Goal: Transaction & Acquisition: Purchase product/service

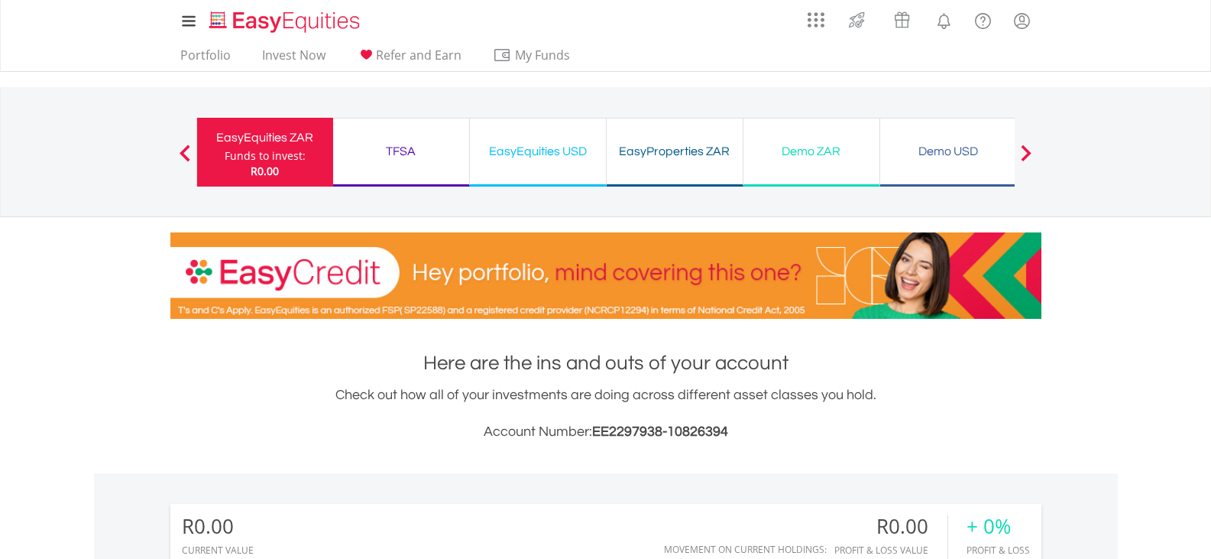
click at [542, 152] on div "EasyEquities USD" at bounding box center [538, 151] width 118 height 21
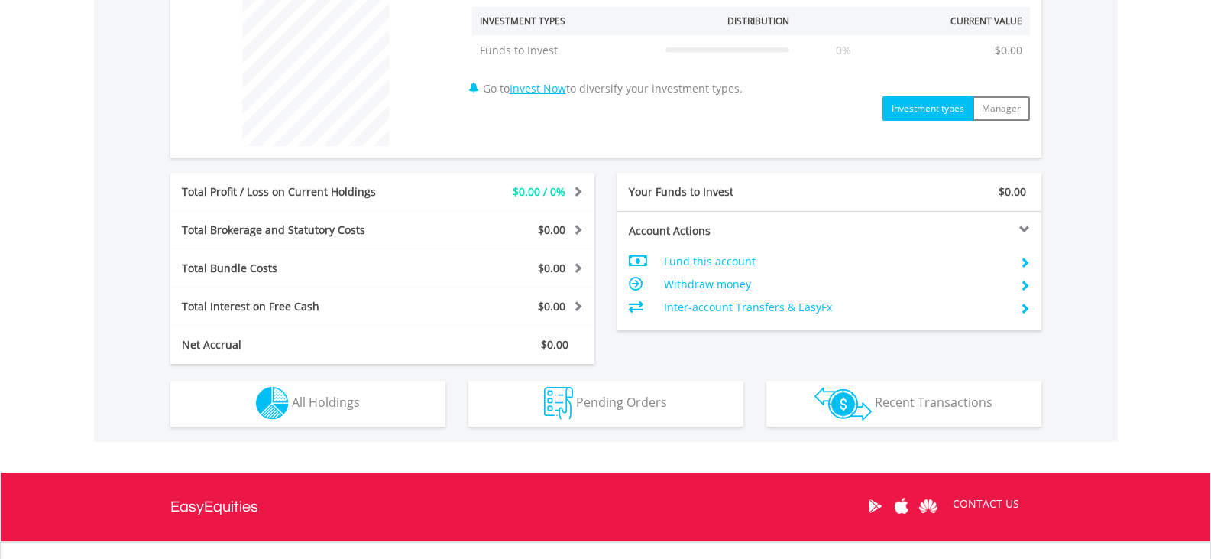
scroll to position [597, 0]
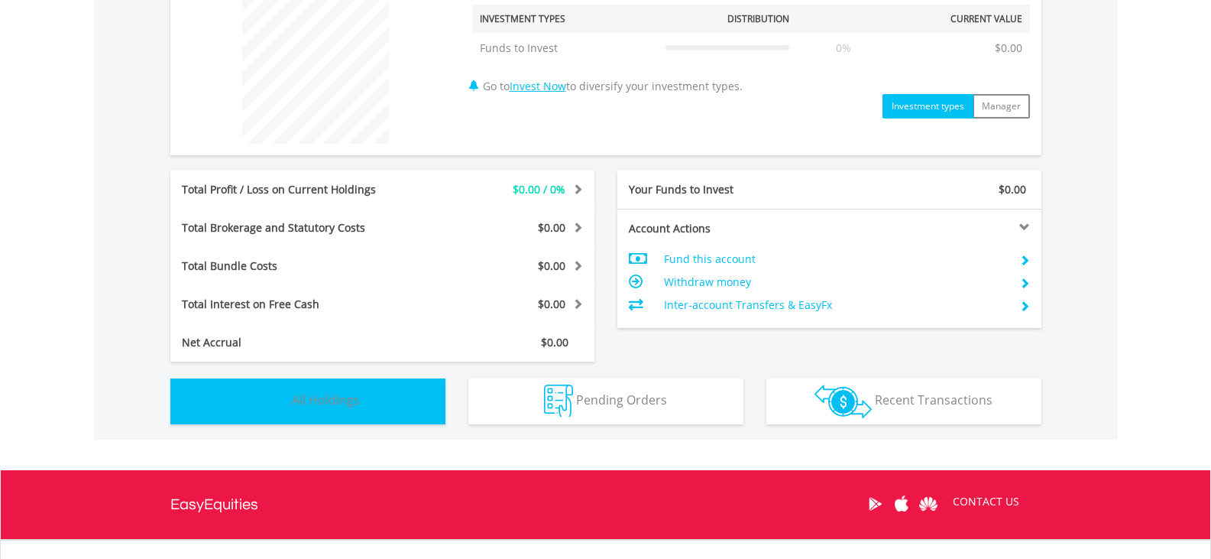
click at [329, 404] on span "All Holdings" at bounding box center [326, 399] width 68 height 17
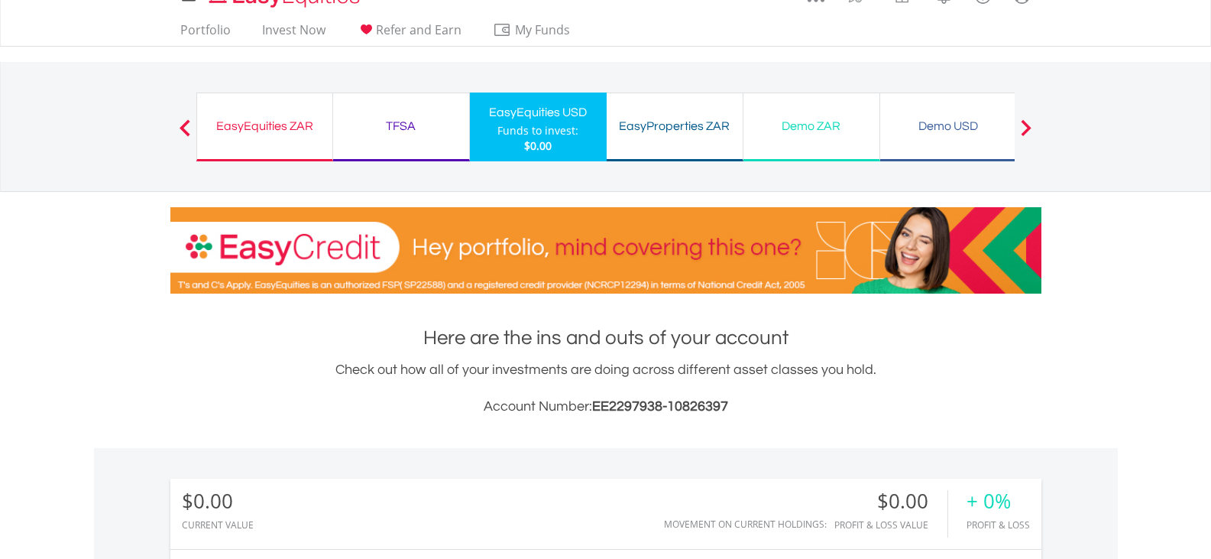
scroll to position [0, 0]
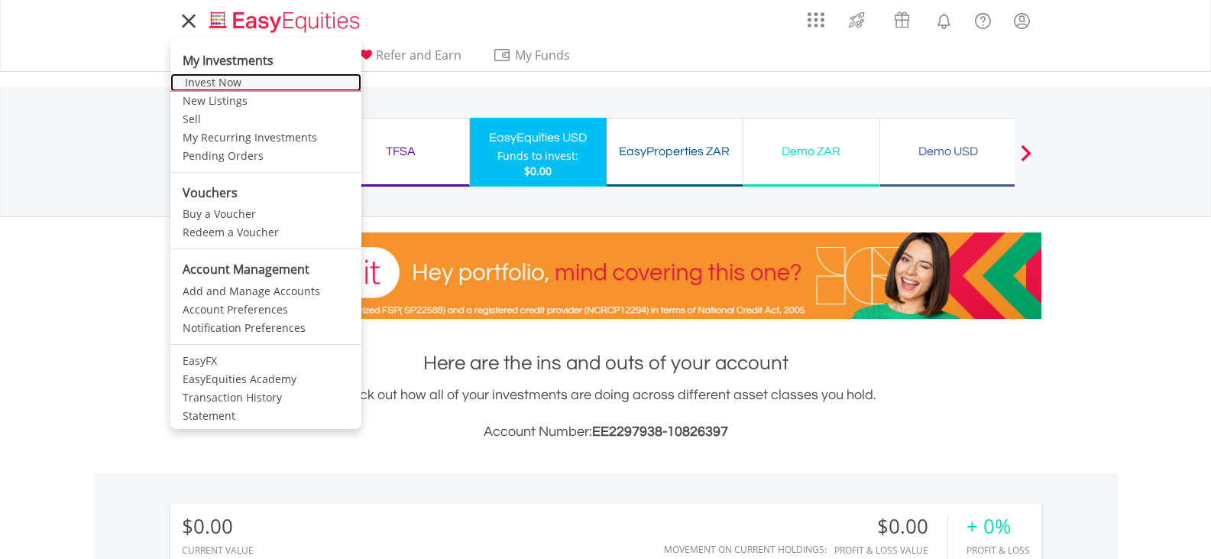
click at [227, 89] on link "Invest Now" at bounding box center [265, 82] width 191 height 18
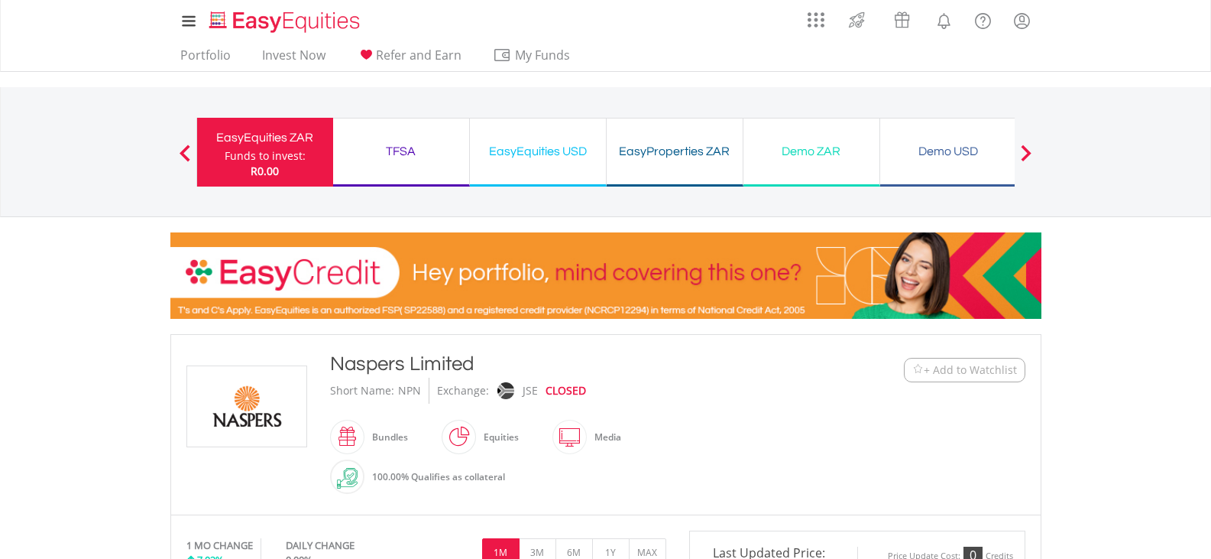
click at [951, 375] on span "+ Add to Watchlist" at bounding box center [970, 369] width 93 height 15
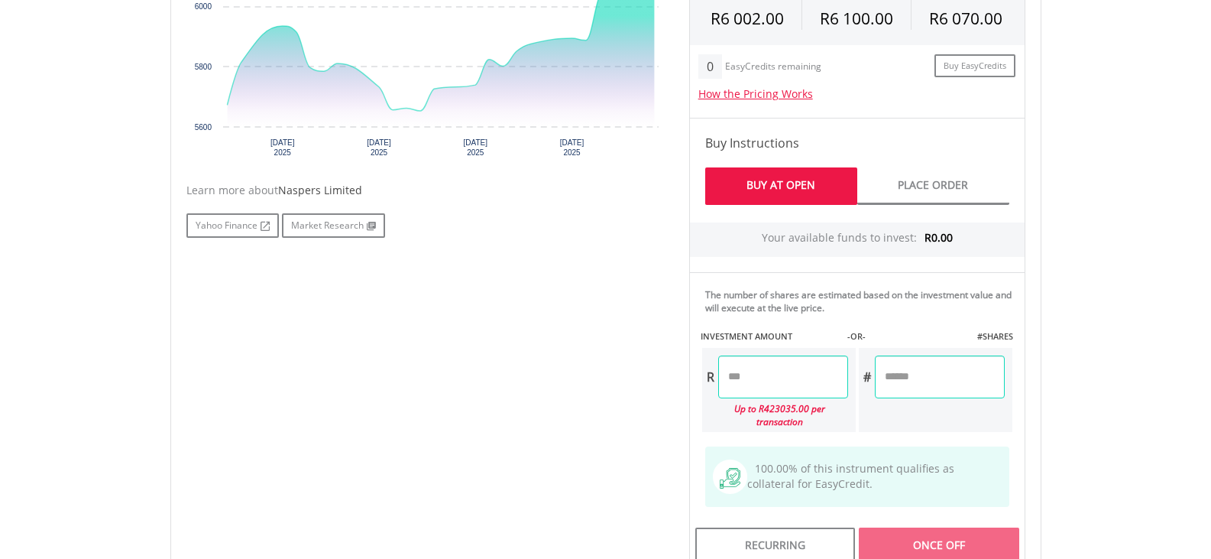
scroll to position [648, 0]
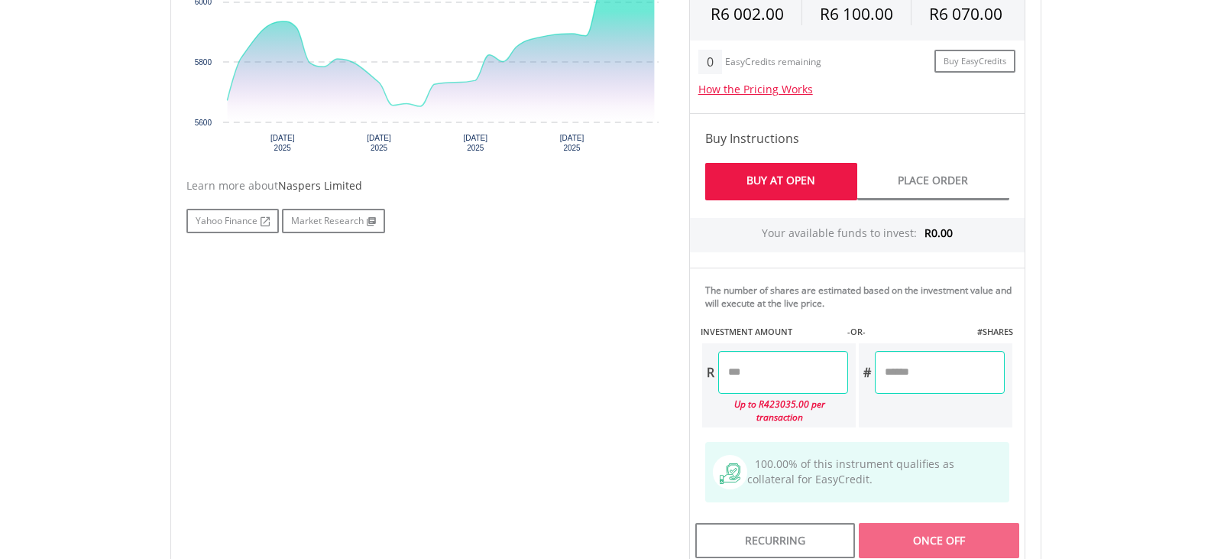
click at [761, 365] on input "number" at bounding box center [783, 372] width 130 height 43
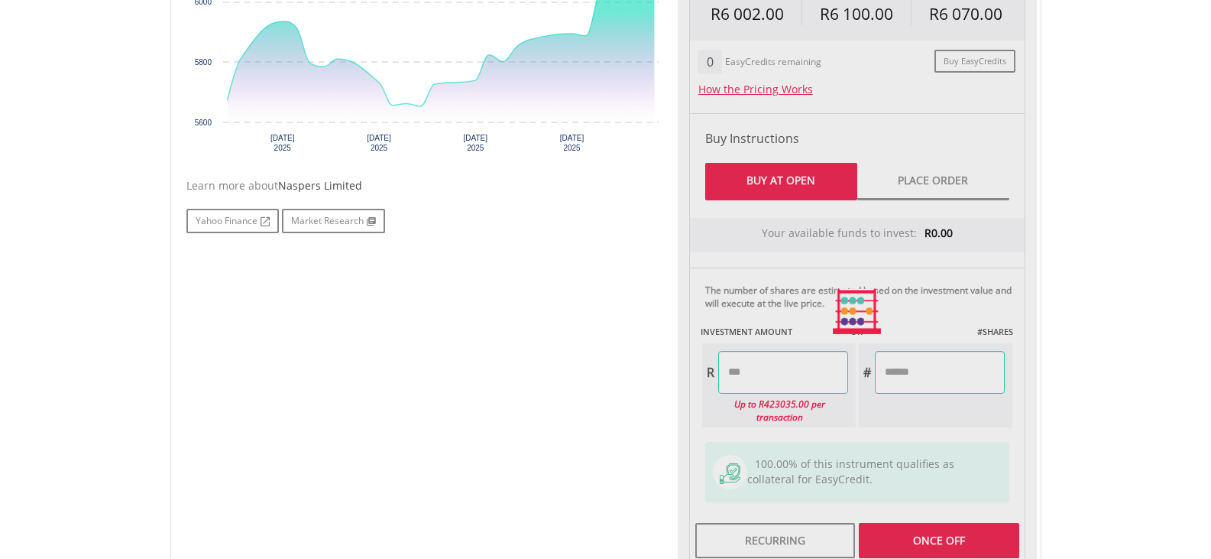
type input "******"
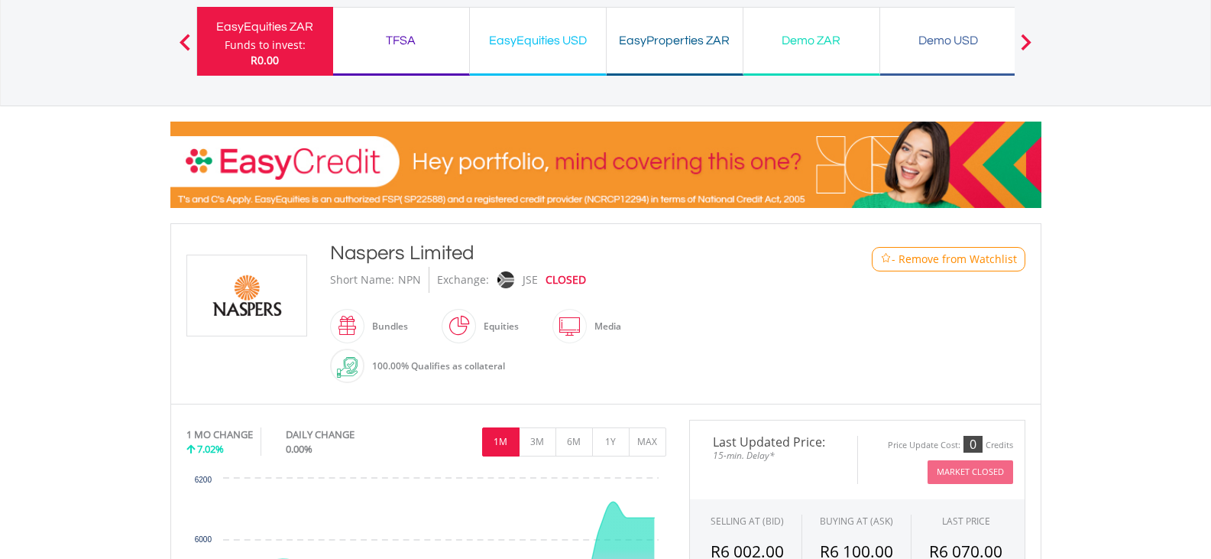
scroll to position [0, 0]
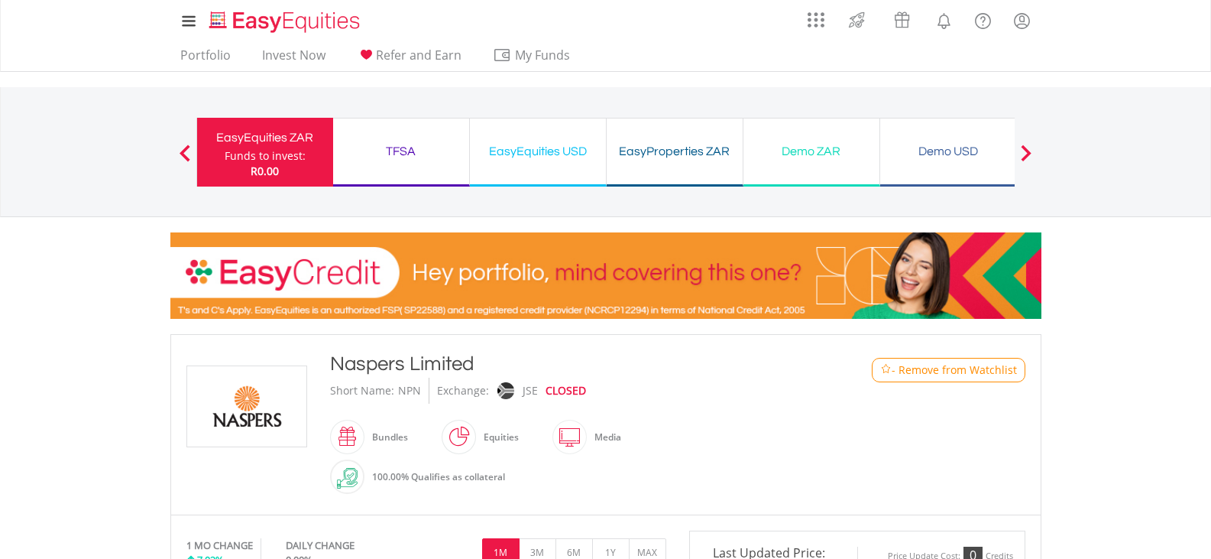
click at [183, 151] on span at bounding box center [185, 152] width 11 height 17
click at [183, 148] on span at bounding box center [185, 152] width 11 height 17
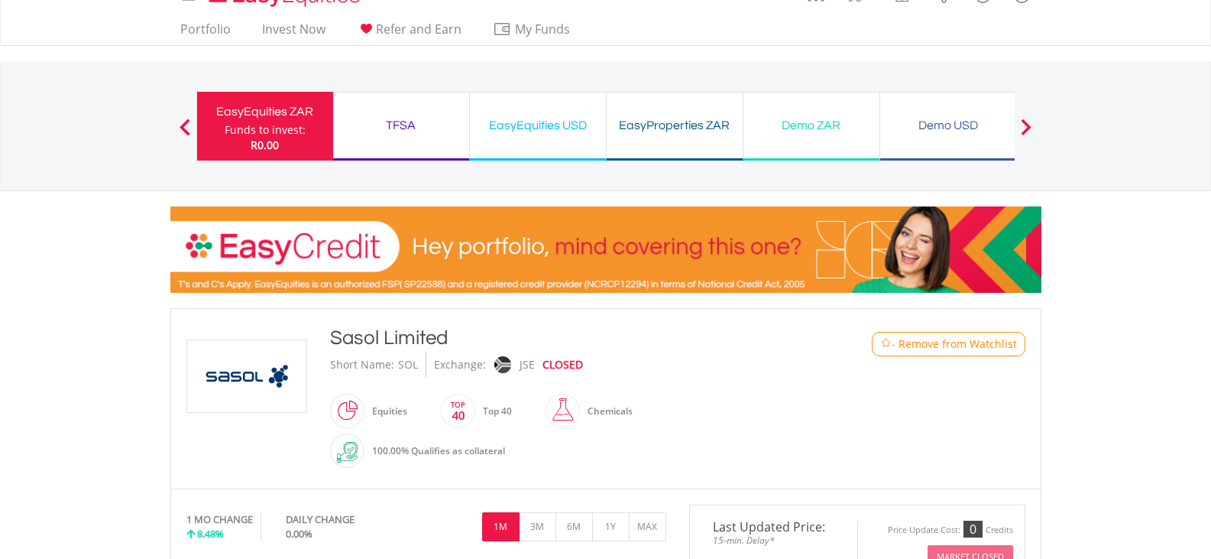
scroll to position [38, 0]
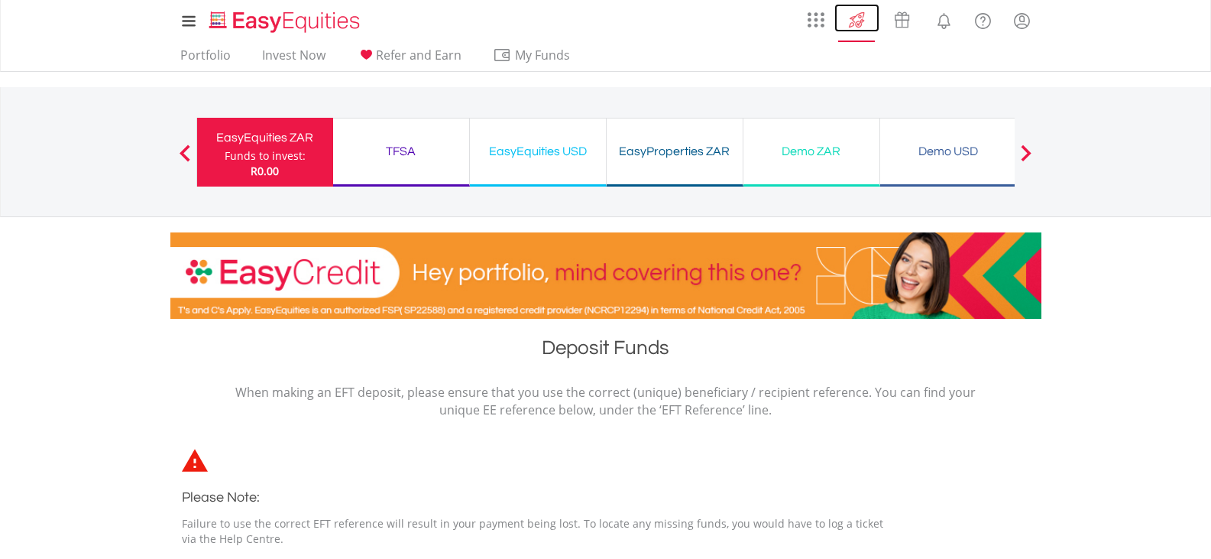
click at [848, 25] on img at bounding box center [856, 20] width 25 height 24
